Goal: Information Seeking & Learning: Learn about a topic

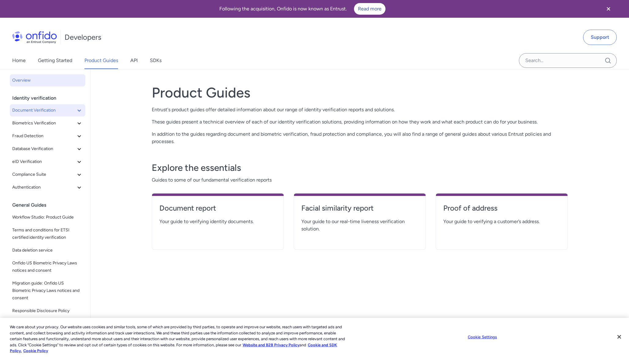
click at [55, 110] on span "Document Verification" at bounding box center [43, 110] width 63 height 7
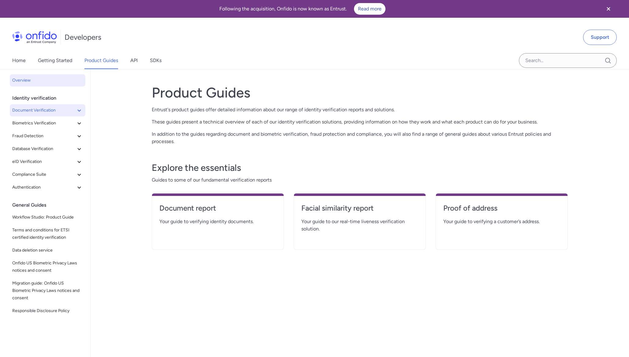
click at [74, 109] on span "Document Verification" at bounding box center [43, 110] width 63 height 7
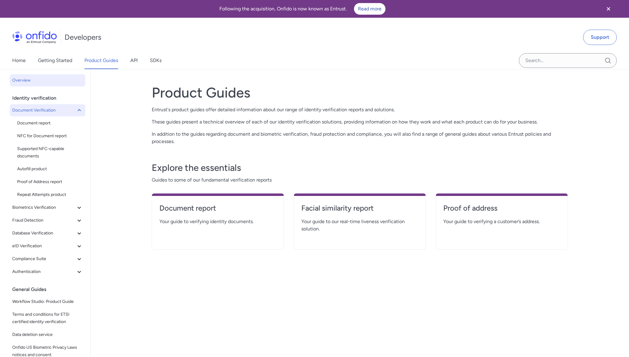
click at [77, 109] on icon at bounding box center [79, 110] width 7 height 7
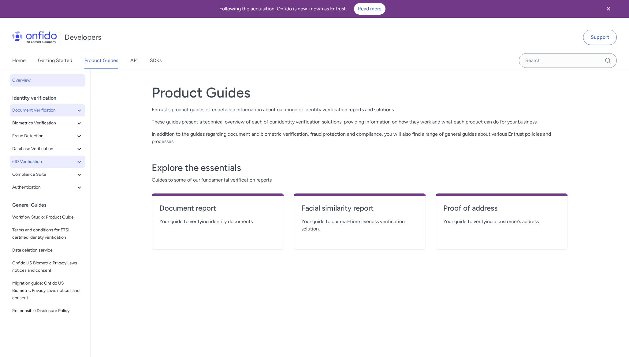
click at [79, 161] on icon at bounding box center [79, 161] width 7 height 7
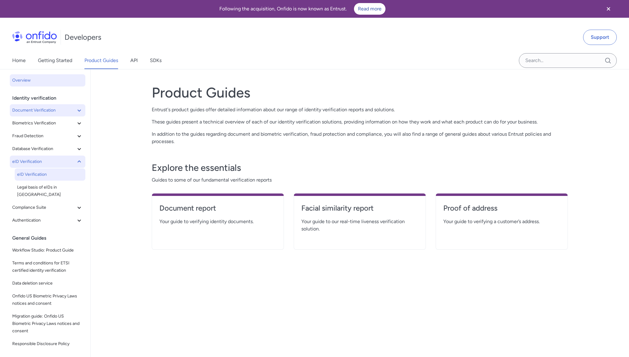
click at [73, 173] on span "eID Verification" at bounding box center [50, 174] width 66 height 7
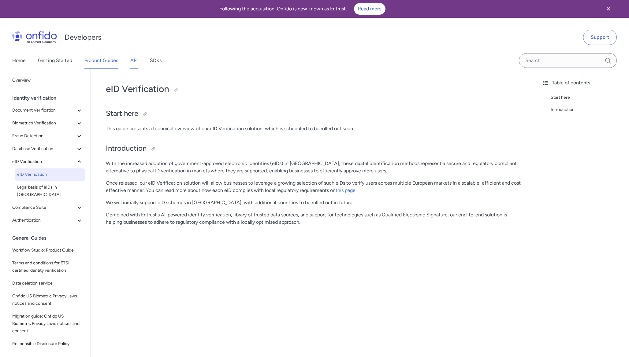
click at [135, 60] on link "API" at bounding box center [133, 60] width 7 height 17
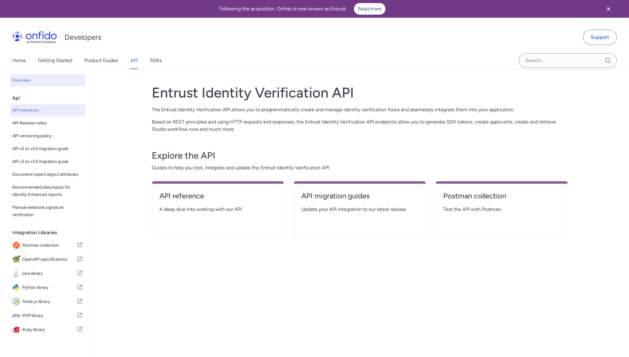
click at [56, 108] on span "API reference" at bounding box center [47, 110] width 71 height 7
select select "http"
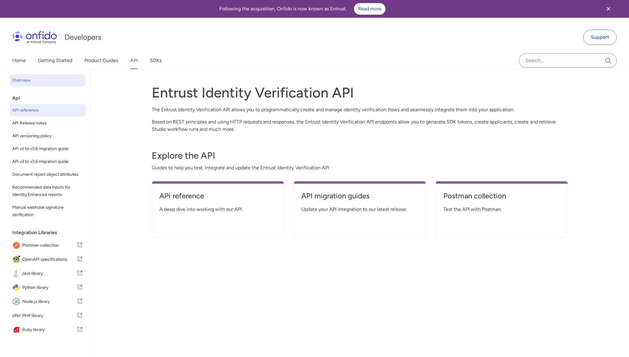
select select "http"
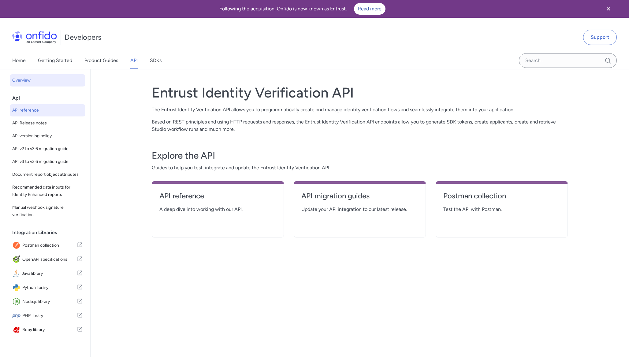
select select "http"
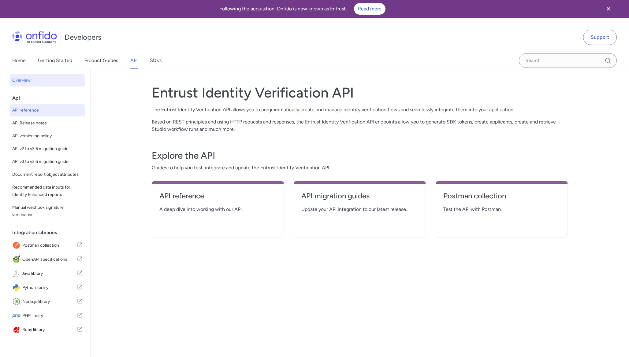
select select "http"
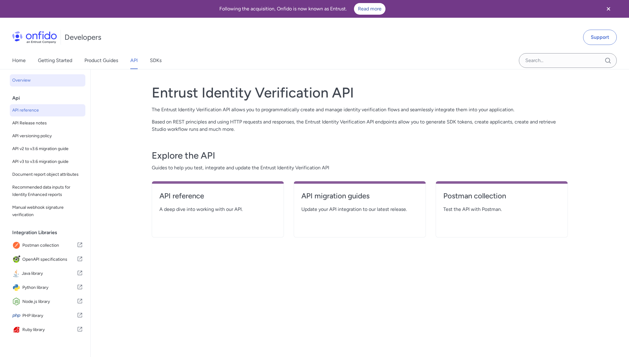
select select "http"
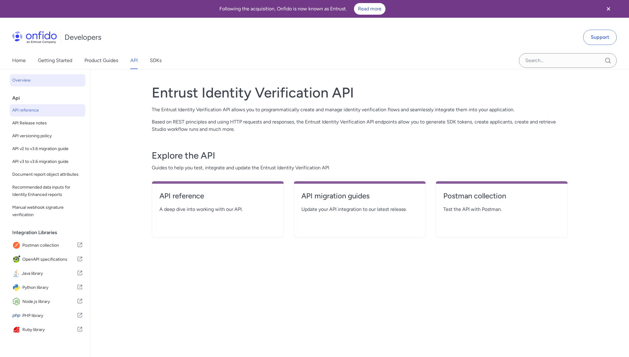
select select "http"
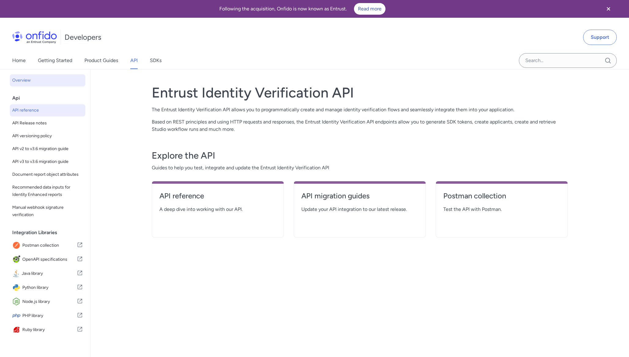
select select "http"
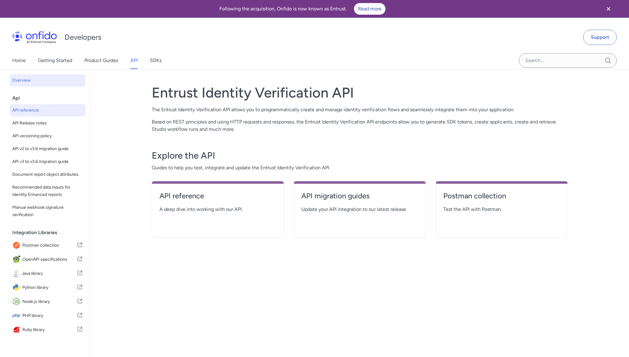
select select "http"
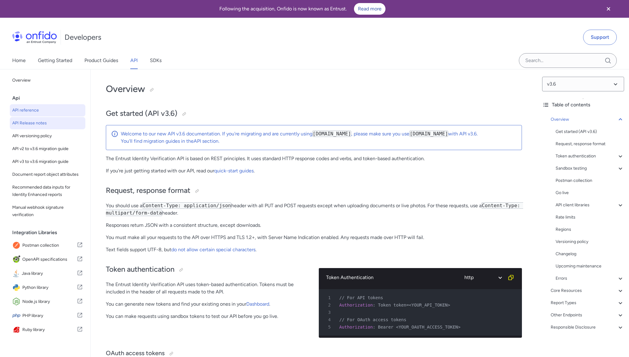
click at [64, 125] on span "API Release notes" at bounding box center [47, 123] width 71 height 7
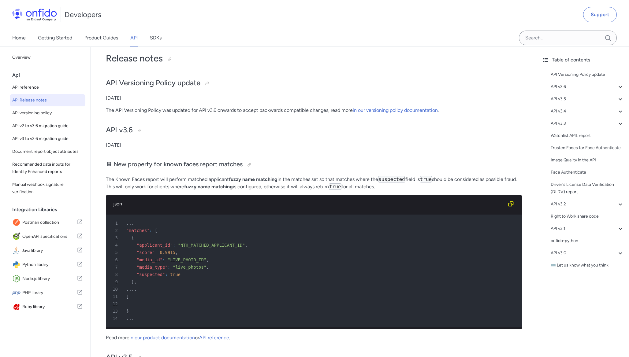
scroll to position [40, 0]
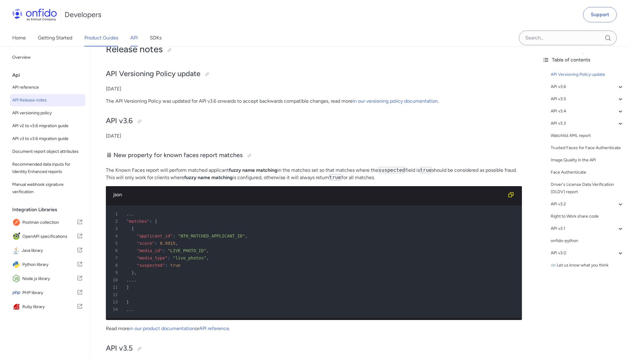
click at [114, 37] on link "Product Guides" at bounding box center [101, 37] width 34 height 17
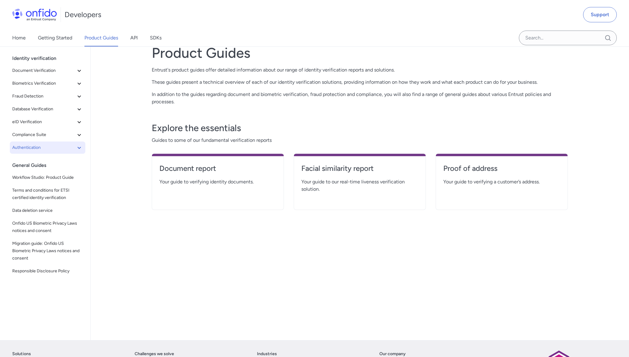
click at [75, 146] on span "Authentication" at bounding box center [43, 147] width 63 height 7
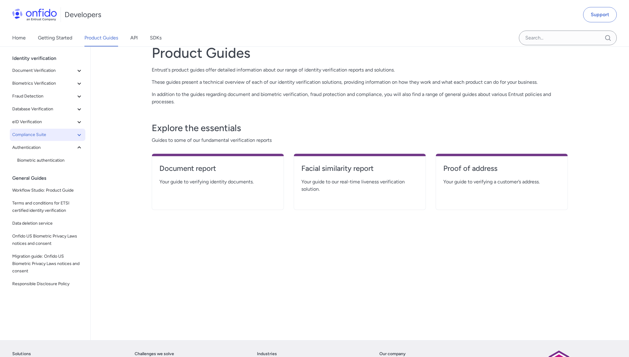
click at [78, 136] on icon at bounding box center [78, 135] width 3 height 2
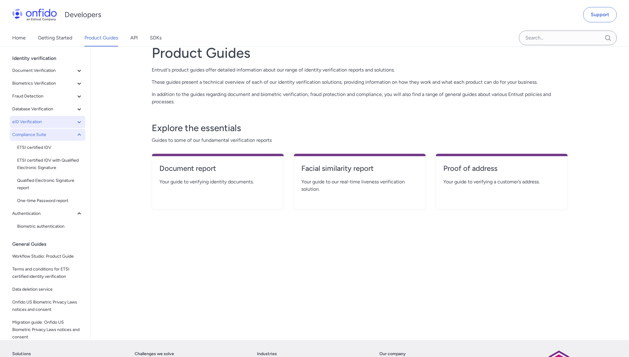
click at [79, 125] on icon at bounding box center [79, 121] width 7 height 7
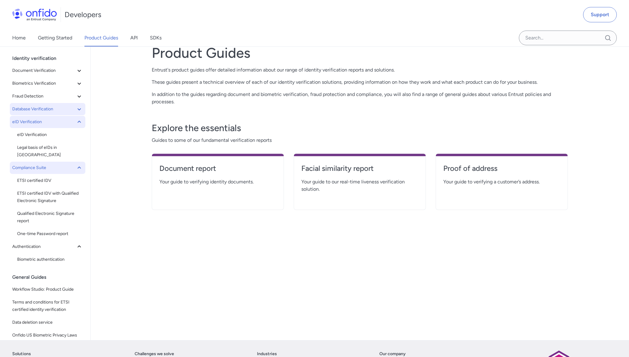
click at [78, 107] on icon at bounding box center [79, 109] width 7 height 7
